Goal: Information Seeking & Learning: Learn about a topic

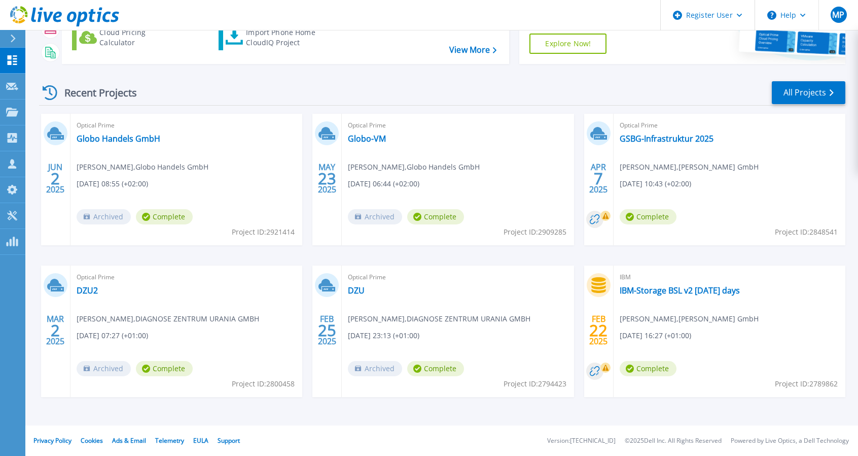
scroll to position [106, 0]
click at [7, 114] on icon at bounding box center [12, 112] width 12 height 9
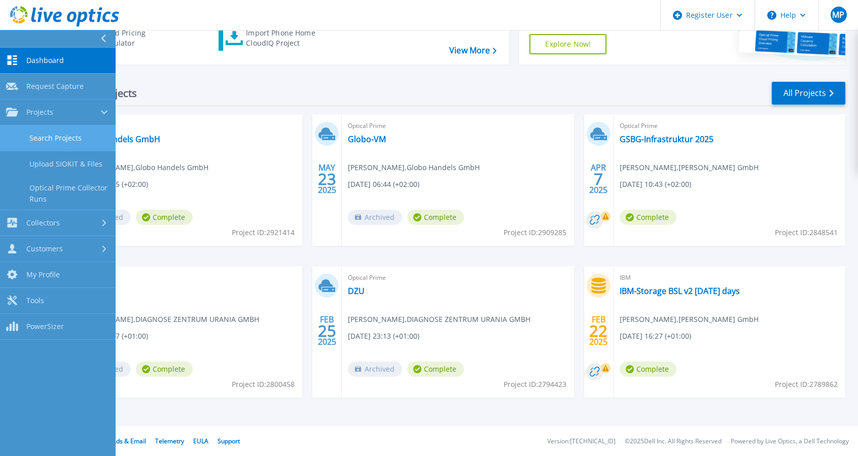
click at [66, 139] on link "Search Projects" at bounding box center [58, 138] width 116 height 26
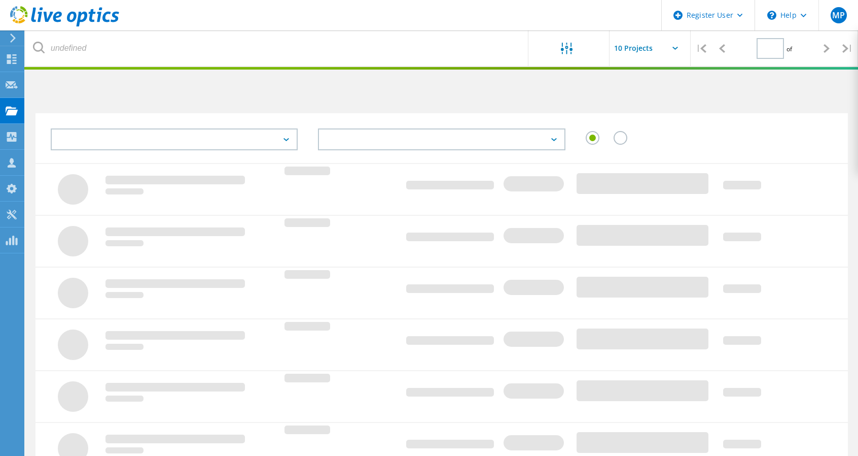
type input "1"
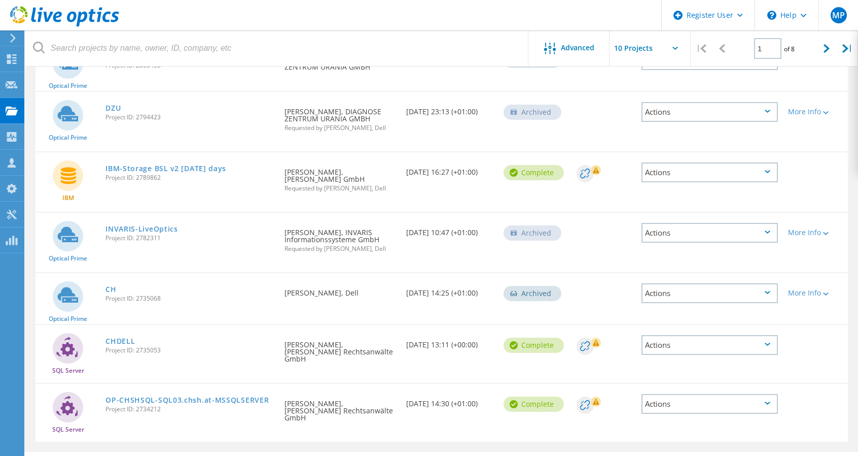
scroll to position [341, 0]
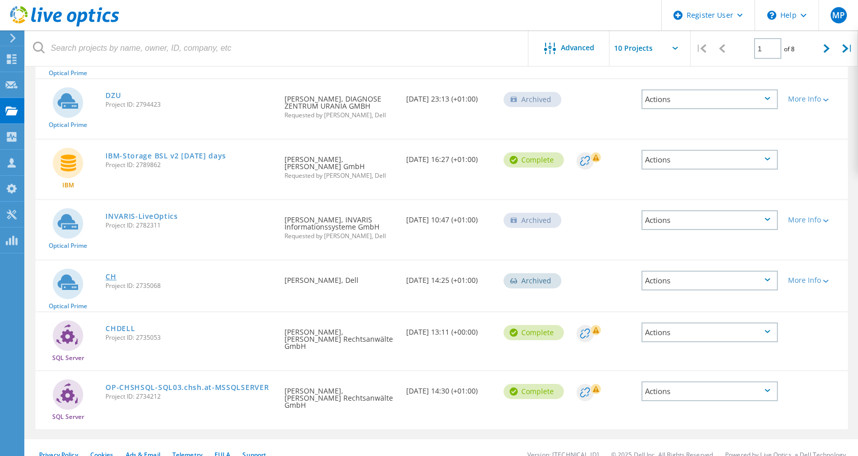
click at [108, 279] on link "CH" at bounding box center [111, 276] width 11 height 7
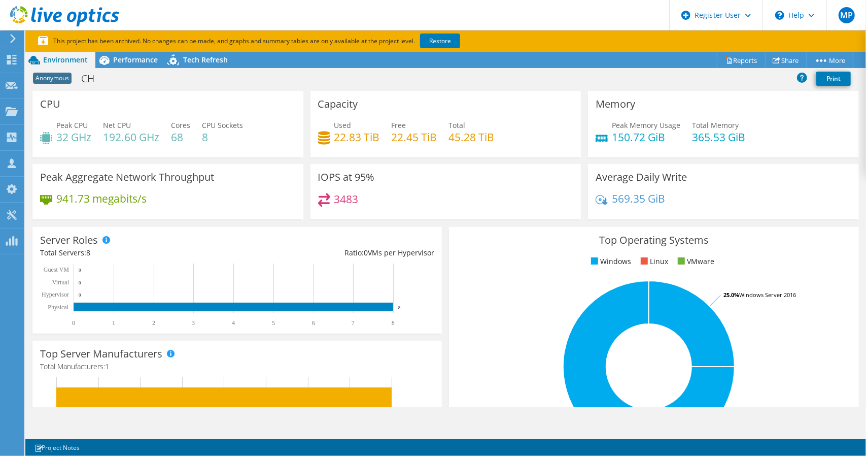
scroll to position [1, 0]
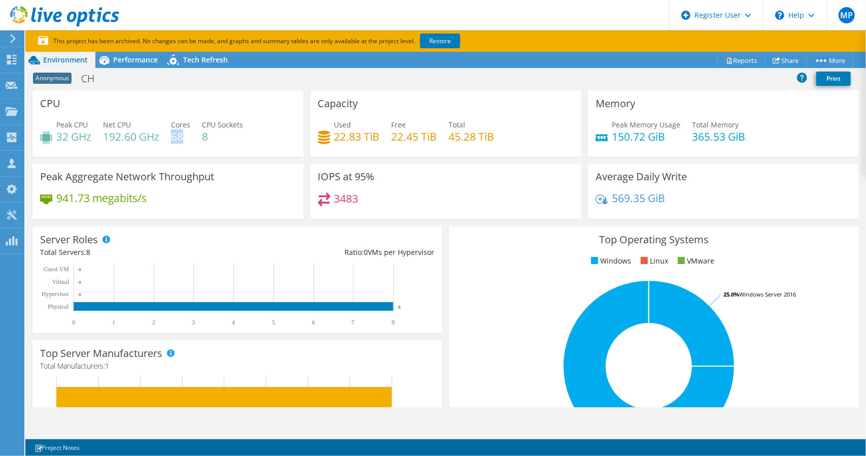
drag, startPoint x: 173, startPoint y: 133, endPoint x: 185, endPoint y: 135, distance: 11.3
click at [185, 135] on h4 "68" at bounding box center [180, 136] width 19 height 11
click at [224, 148] on div "Peak CPU 32 GHz Net CPU 192.60 GHz Cores 68 CPU Sockets 8" at bounding box center [168, 135] width 256 height 33
drag, startPoint x: 188, startPoint y: 132, endPoint x: 246, endPoint y: 141, distance: 58.0
click at [246, 141] on div "Peak CPU 32 GHz Net CPU 192.60 GHz Cores 68 CPU Sockets 8" at bounding box center [168, 135] width 256 height 33
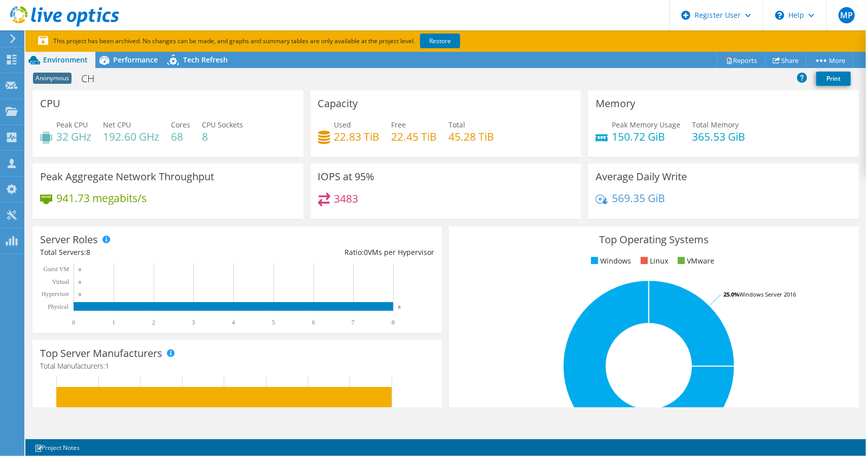
click at [246, 141] on div "Peak CPU 32 GHz Net CPU 192.60 GHz Cores 68 CPU Sockets 8" at bounding box center [168, 135] width 256 height 33
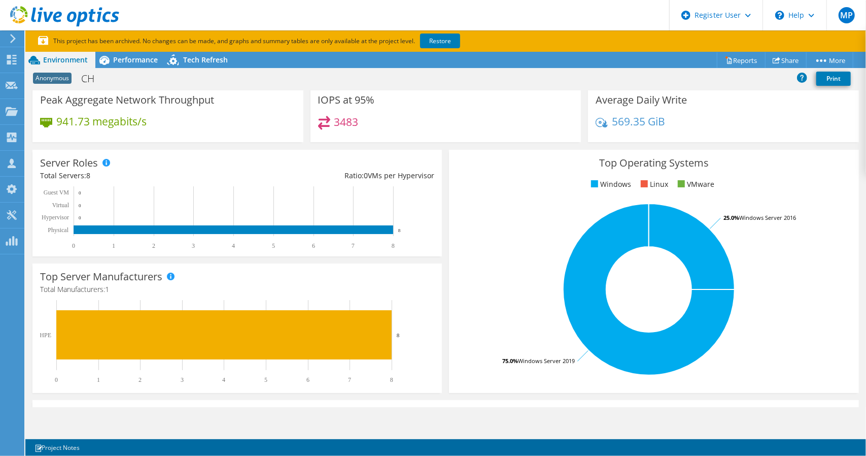
scroll to position [0, 0]
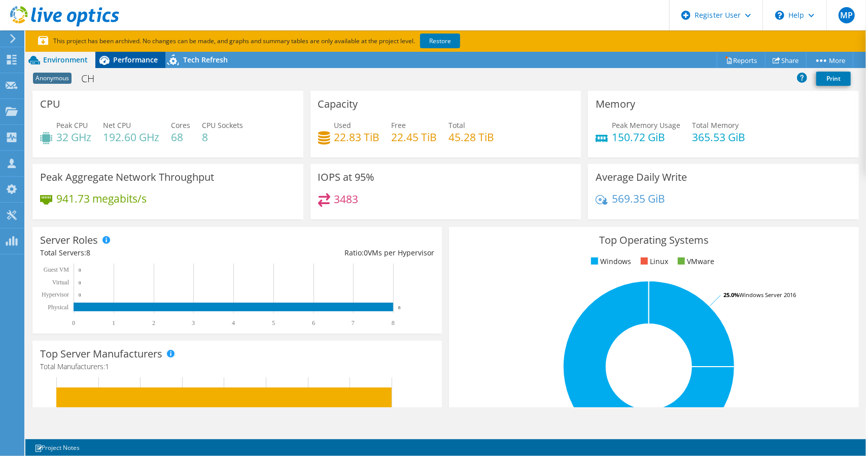
click at [138, 64] on span "Performance" at bounding box center [135, 60] width 45 height 10
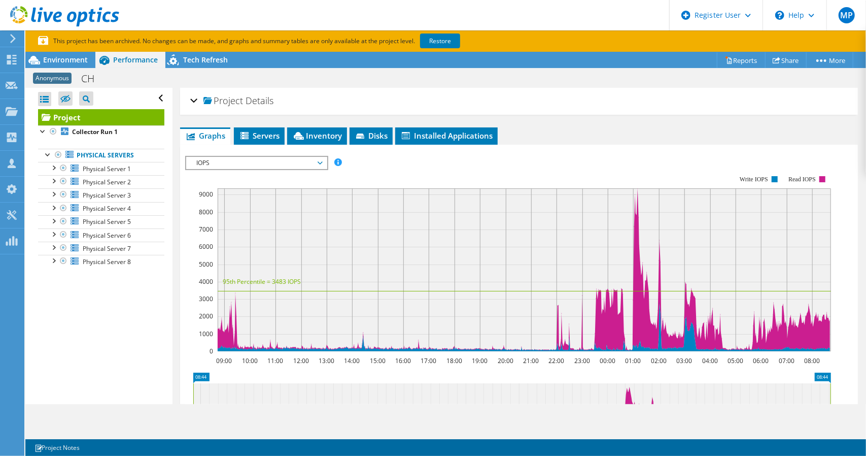
click at [255, 161] on span "IOPS" at bounding box center [256, 163] width 130 height 12
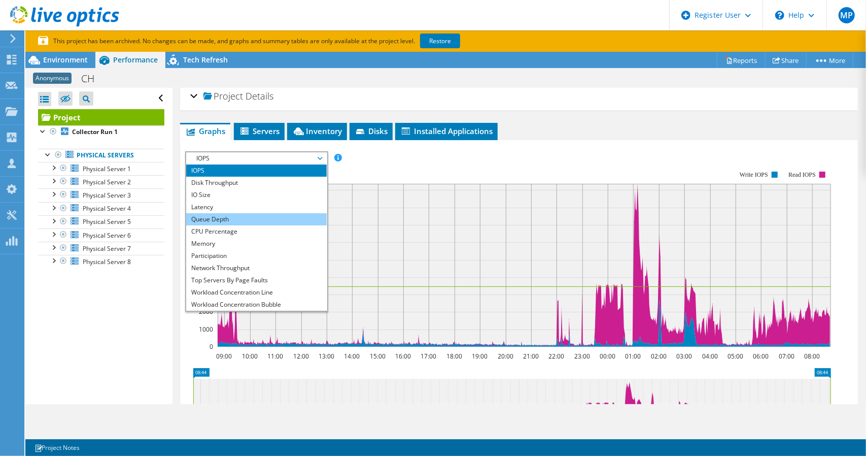
scroll to position [6, 0]
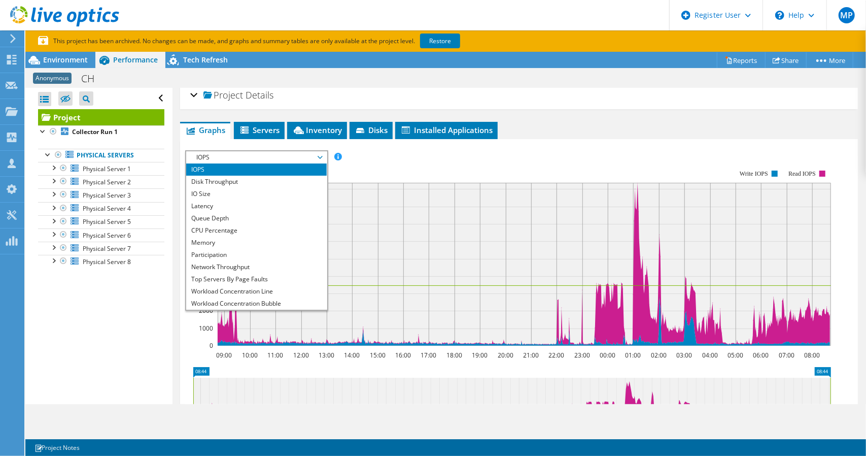
click at [403, 178] on rect at bounding box center [508, 257] width 646 height 203
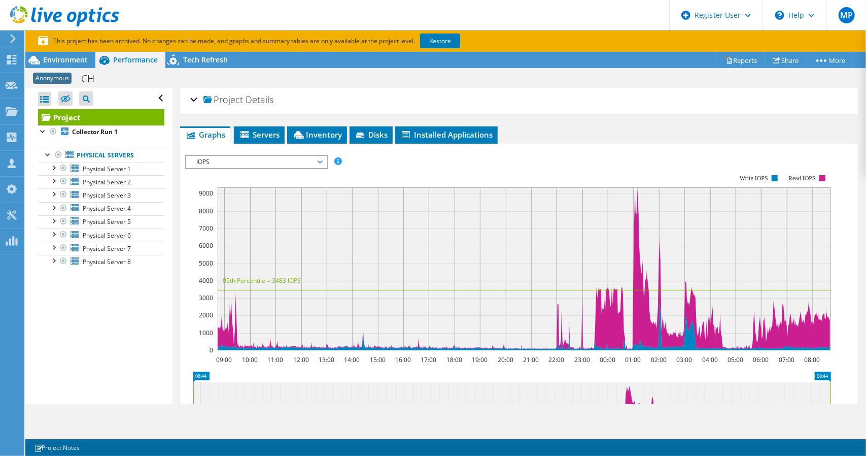
scroll to position [2, 0]
click at [269, 162] on span "IOPS" at bounding box center [256, 161] width 130 height 12
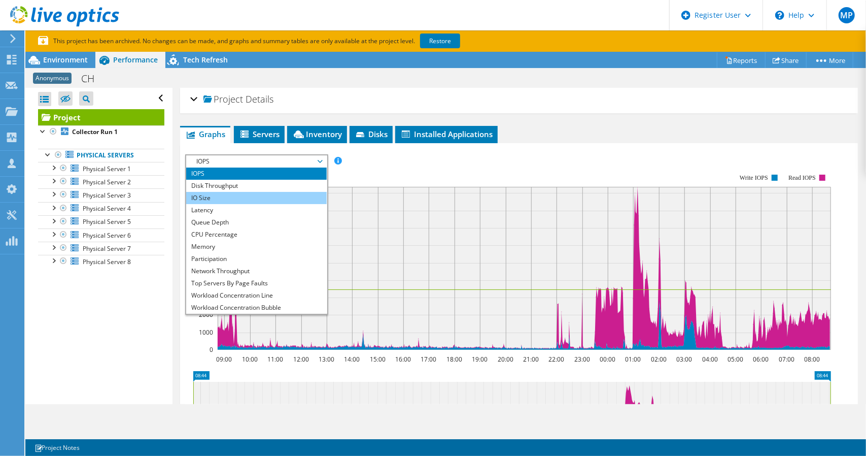
click at [224, 198] on li "IO Size" at bounding box center [256, 198] width 141 height 12
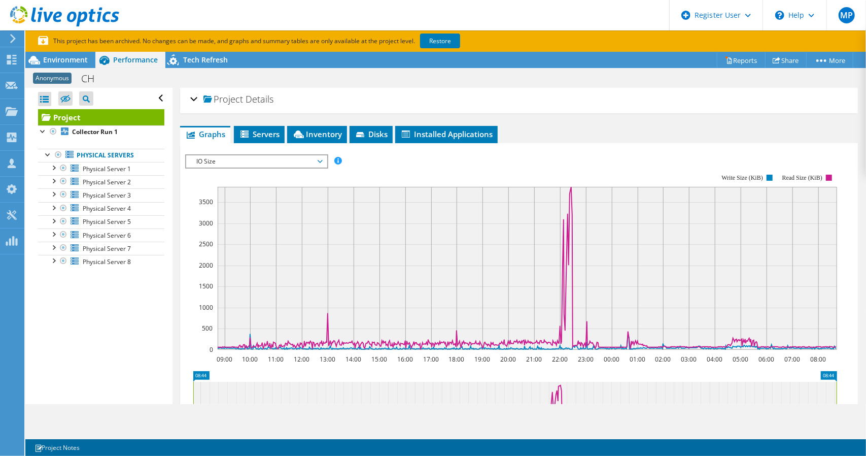
click at [233, 159] on span "IO Size" at bounding box center [256, 161] width 130 height 12
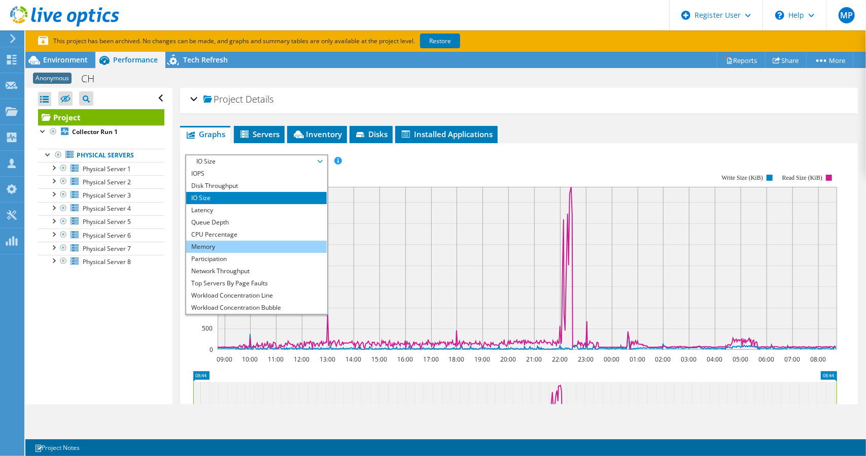
click at [221, 243] on li "Memory" at bounding box center [256, 246] width 141 height 12
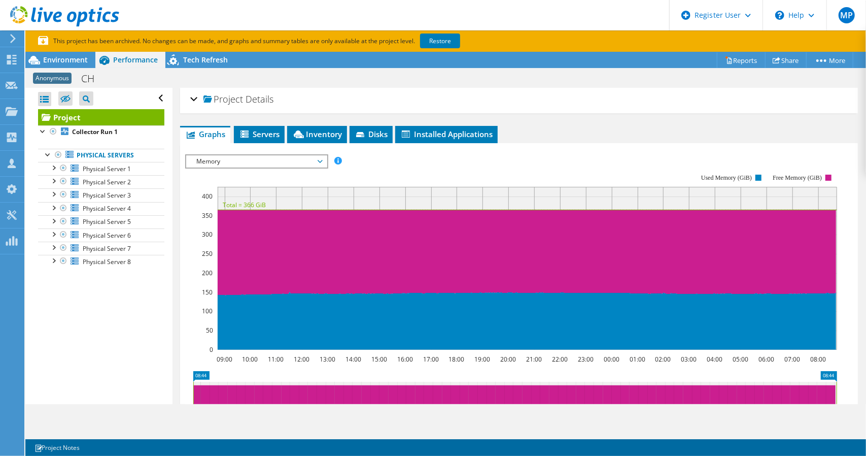
click at [257, 158] on span "Memory" at bounding box center [256, 161] width 130 height 12
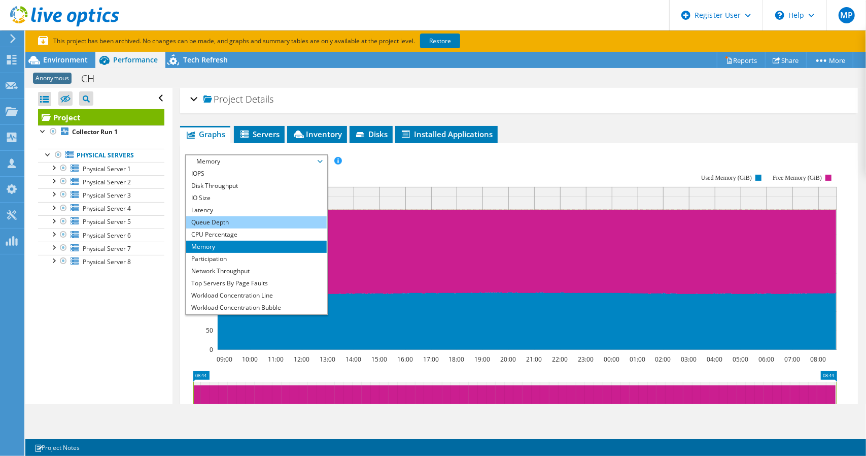
click at [211, 219] on li "Queue Depth" at bounding box center [256, 222] width 141 height 12
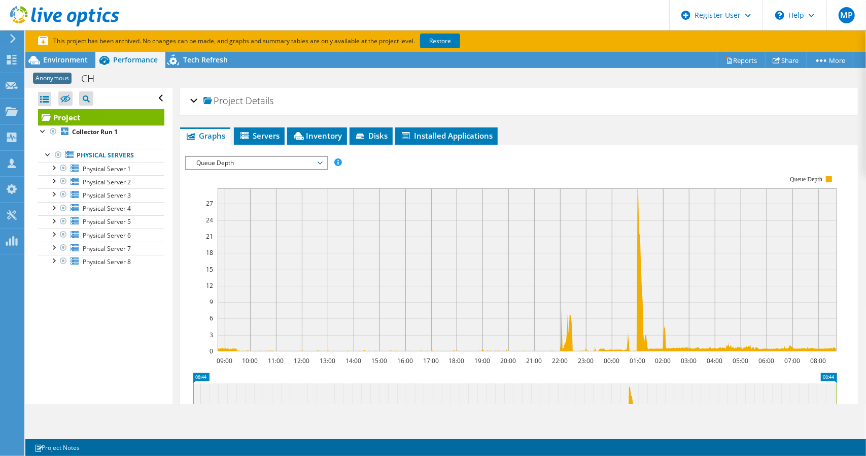
scroll to position [1, 0]
click at [312, 162] on span "Queue Depth" at bounding box center [256, 162] width 130 height 12
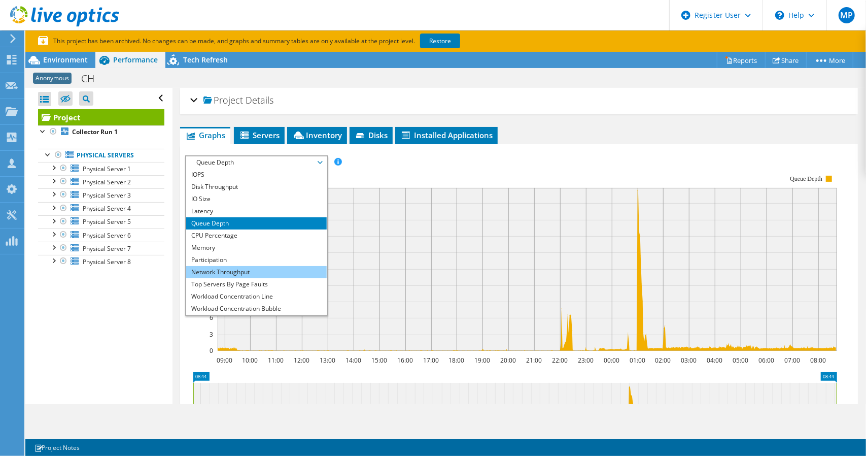
click at [247, 272] on li "Network Throughput" at bounding box center [256, 272] width 141 height 12
